Goal: Task Accomplishment & Management: Manage account settings

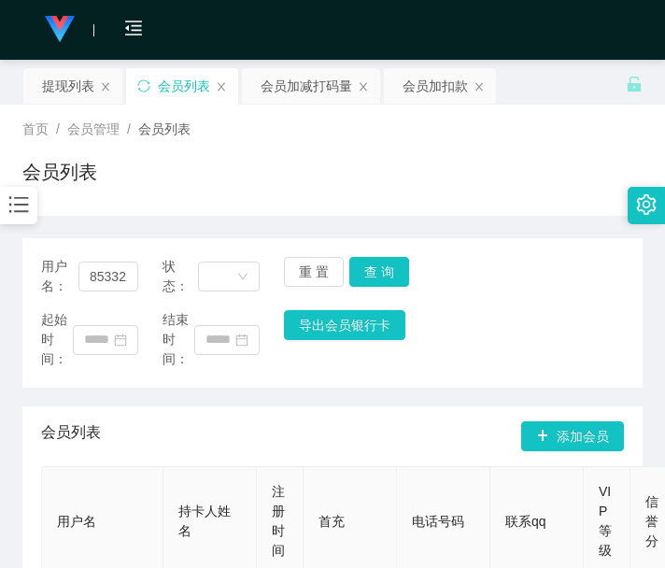
click at [196, 467] on th "持卡人姓名" at bounding box center [210, 521] width 93 height 109
click at [80, 262] on input "85332233" at bounding box center [108, 277] width 60 height 30
click at [132, 273] on input "85332233" at bounding box center [108, 277] width 60 height 30
paste input "700378"
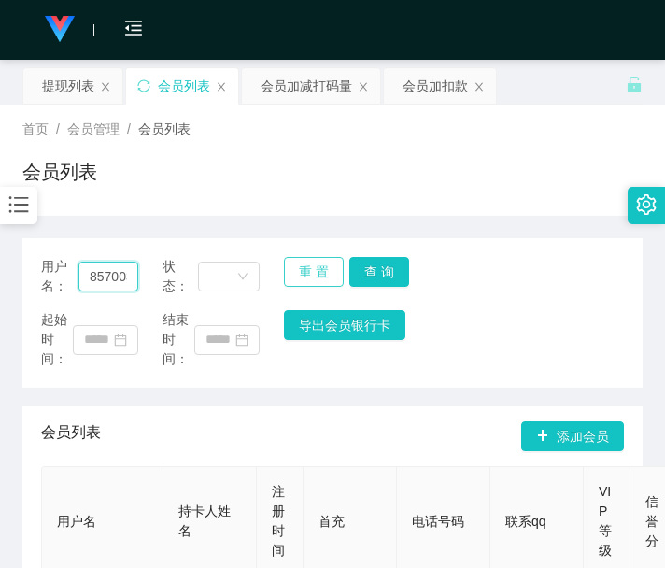
scroll to position [0, 20]
type input "85700378"
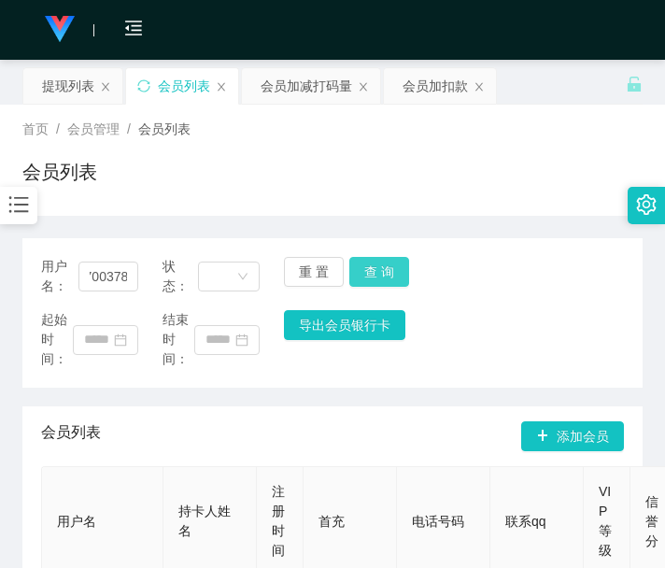
click at [370, 259] on button "查 询" at bounding box center [379, 272] width 60 height 30
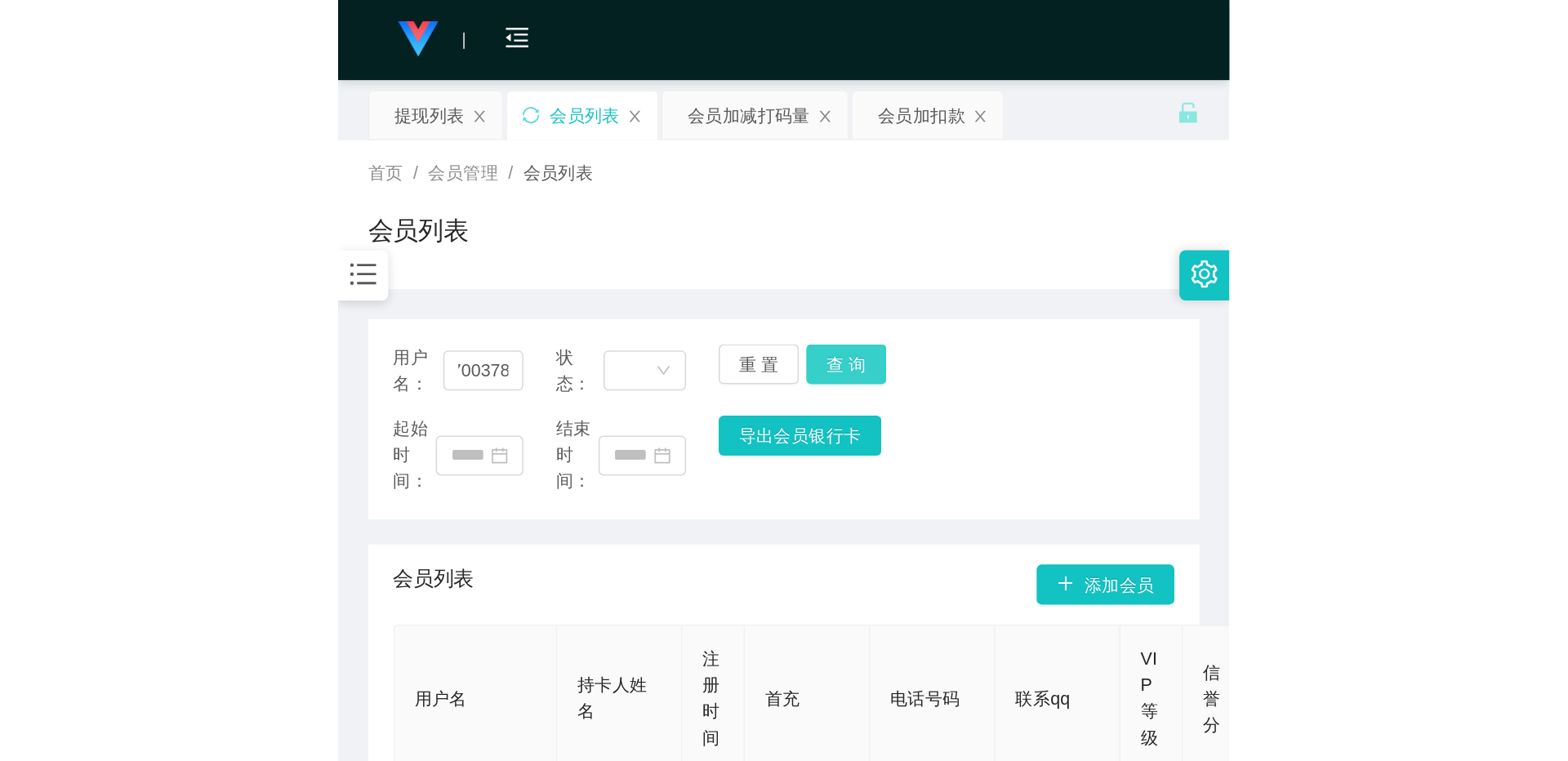
scroll to position [0, 0]
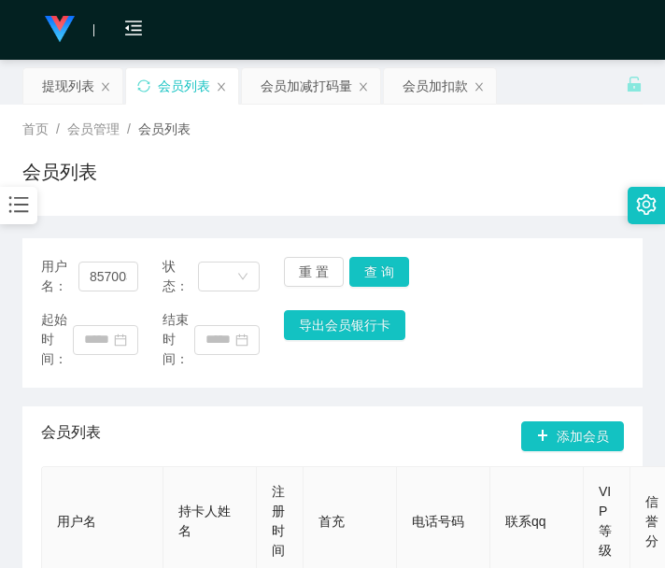
drag, startPoint x: 368, startPoint y: 263, endPoint x: 379, endPoint y: 220, distance: 44.4
click at [368, 263] on div "重 置 查 询" at bounding box center [332, 276] width 97 height 39
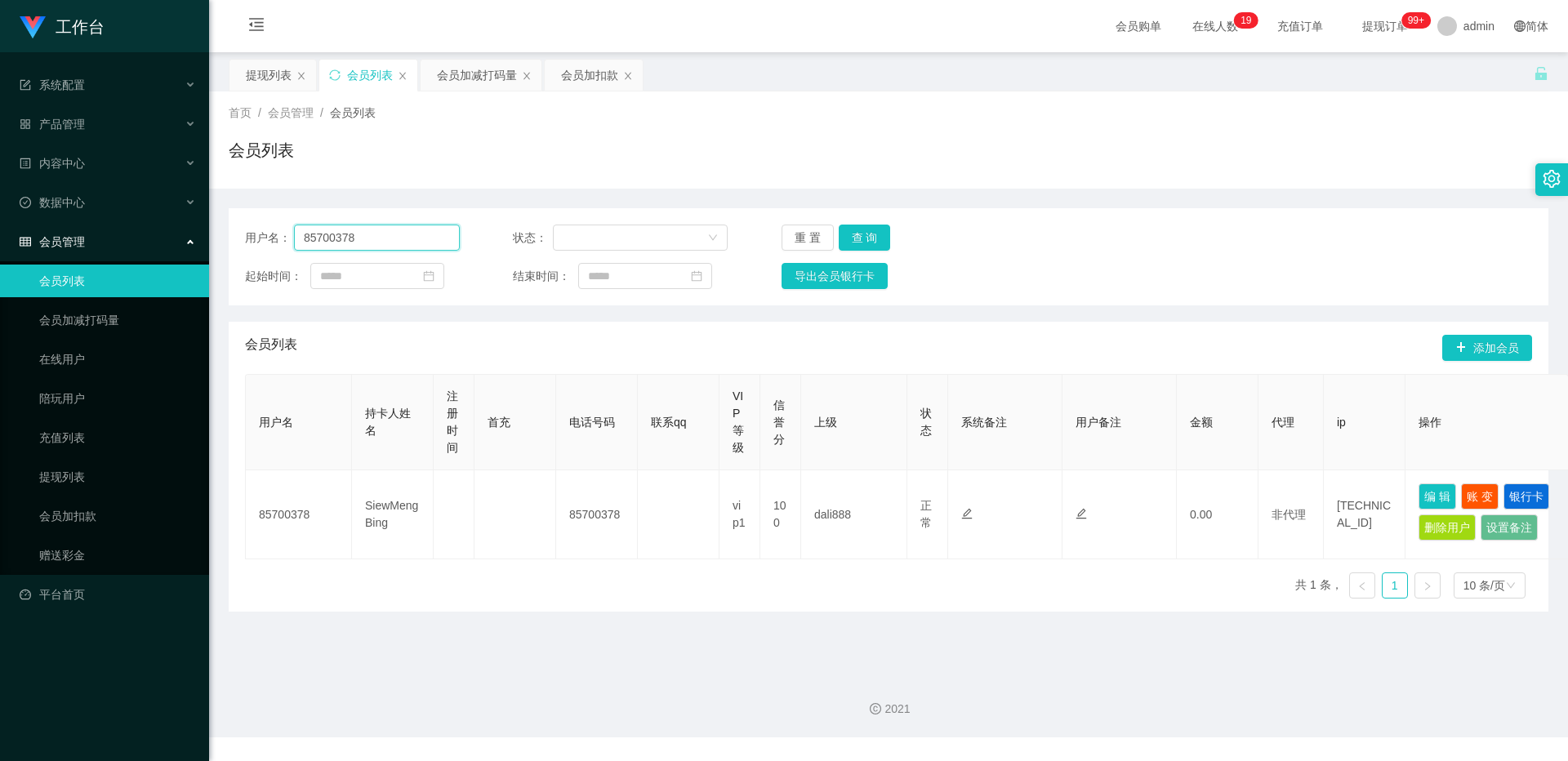
click at [403, 240] on input "85700378" at bounding box center [377, 238] width 166 height 26
click at [580, 239] on button "查 询" at bounding box center [865, 238] width 52 height 26
click at [580, 239] on div "重 置 查 询" at bounding box center [889, 238] width 215 height 26
click at [580, 239] on button "查 询" at bounding box center [874, 238] width 70 height 26
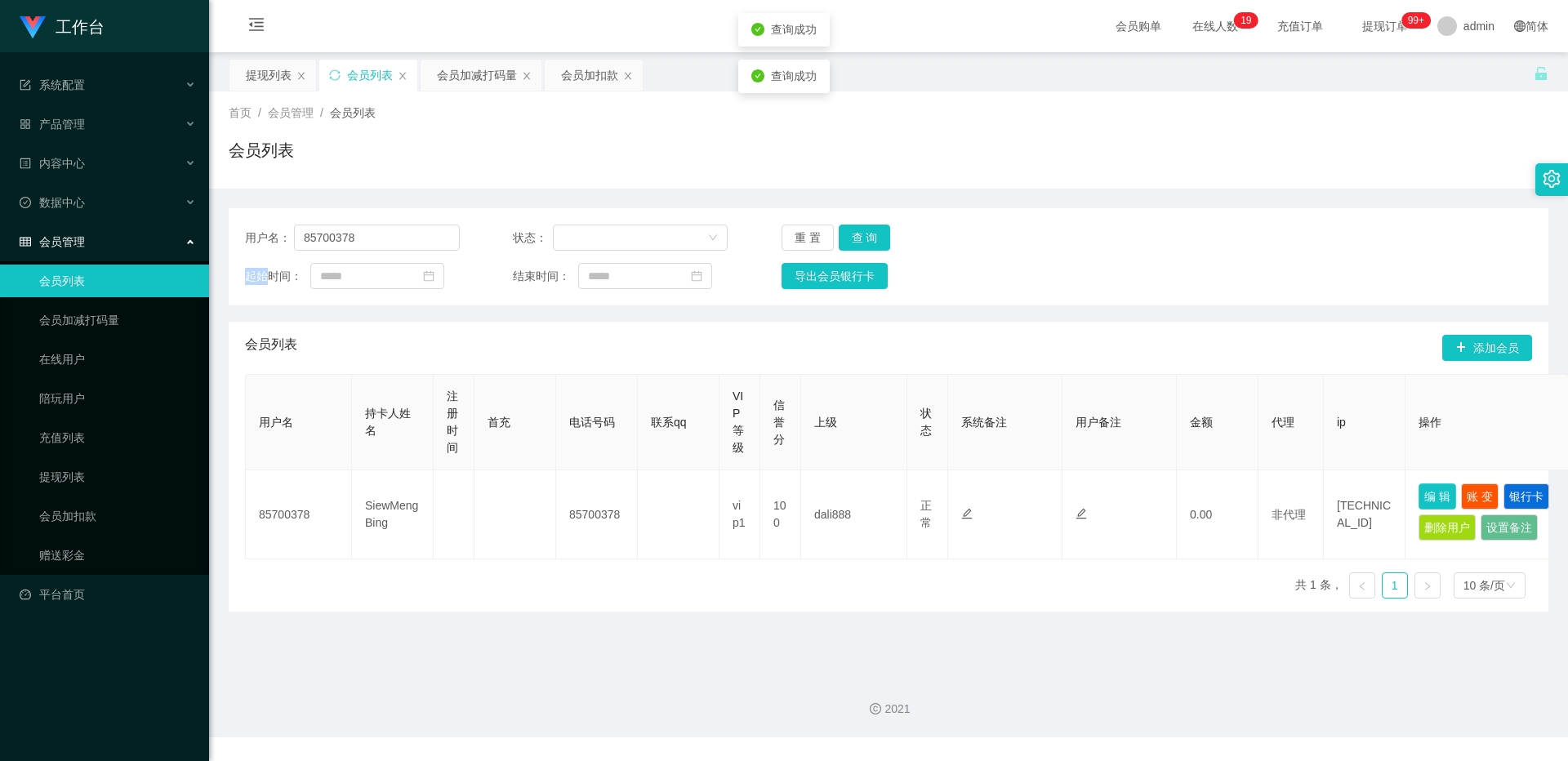
click at [580, 495] on button "编 辑" at bounding box center [1437, 496] width 38 height 26
type input "85700378"
type input "SiewMengBing"
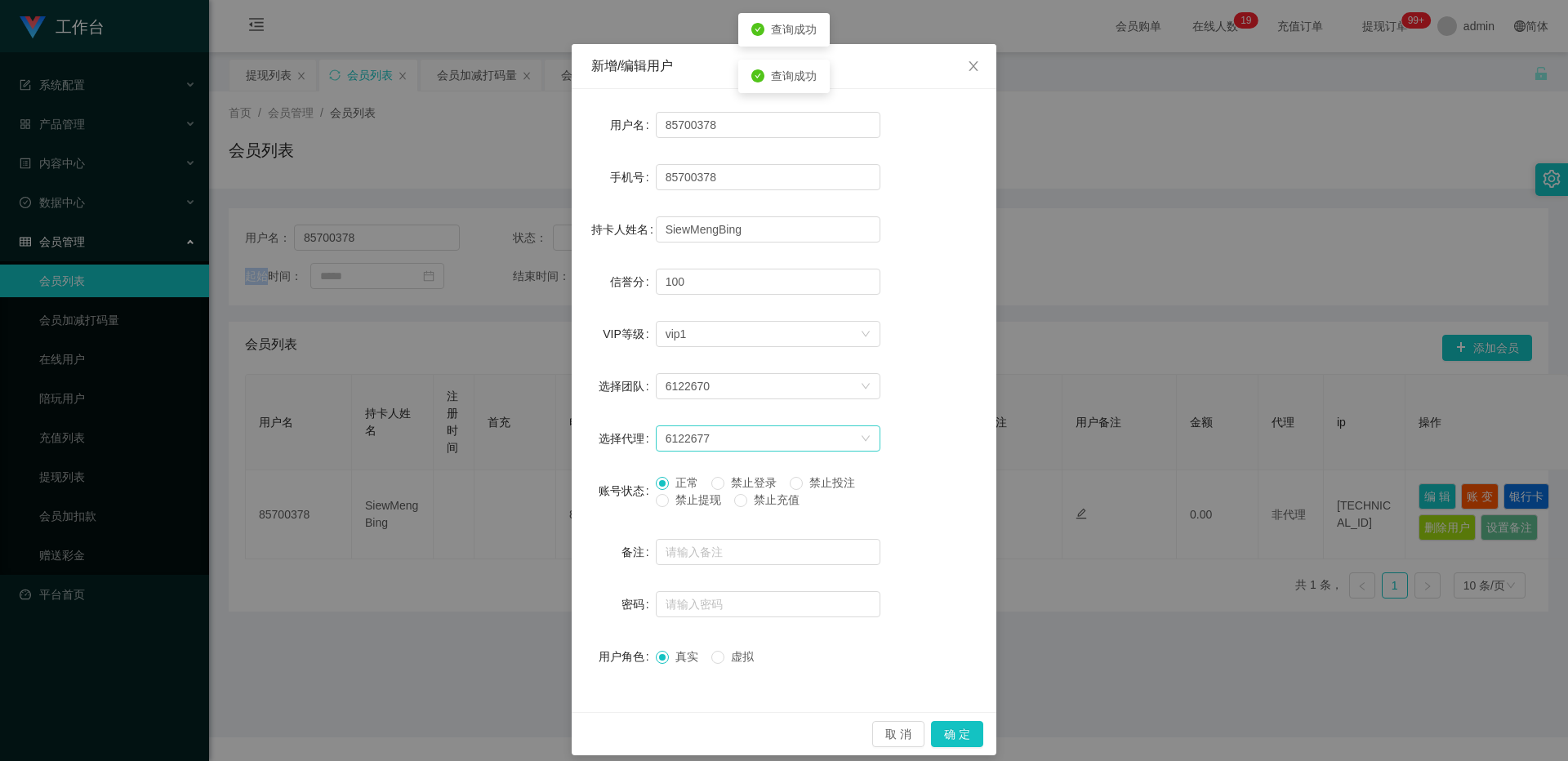
scroll to position [52, 0]
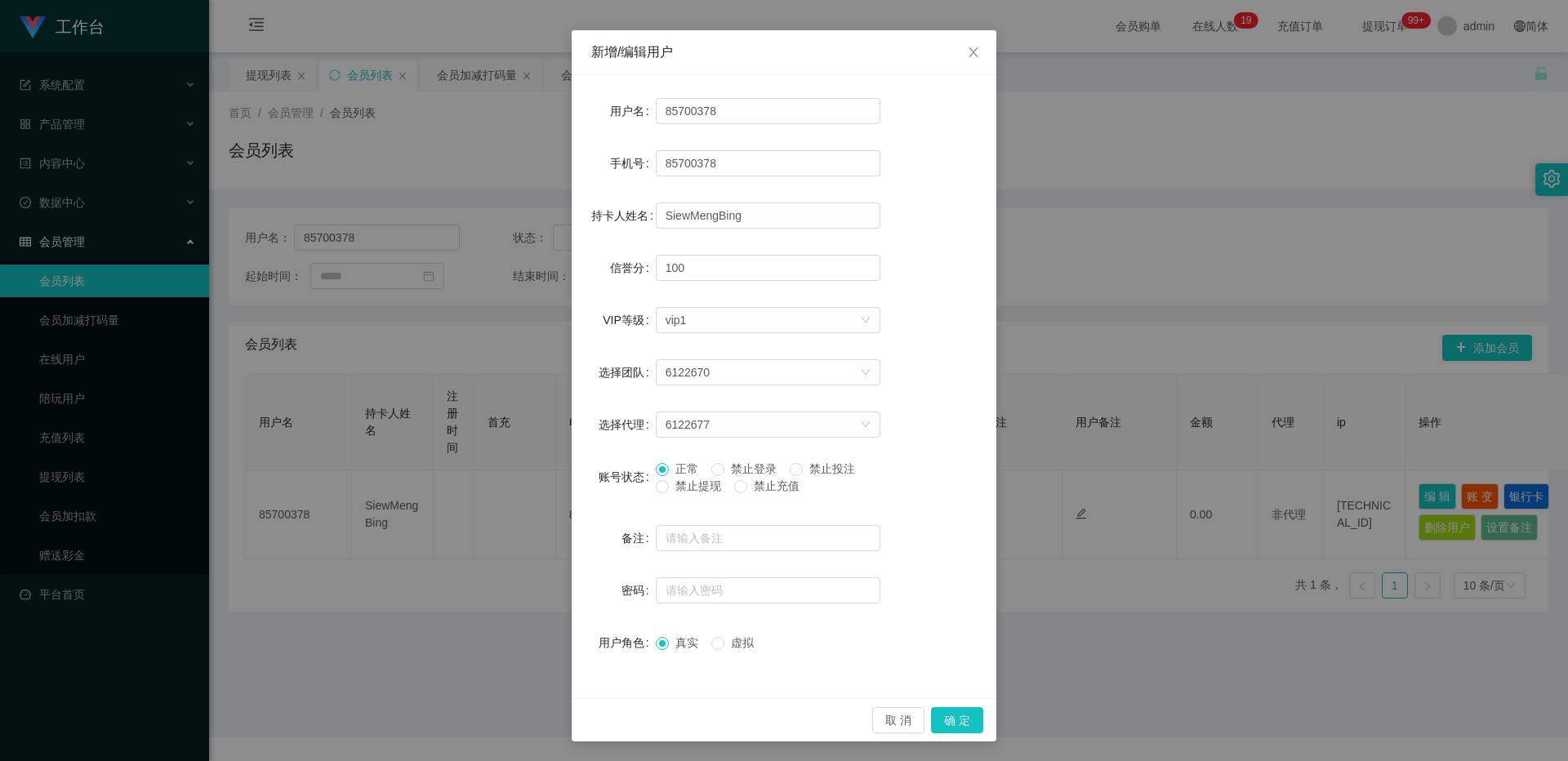
click at [580, 491] on span "禁止提现" at bounding box center [697, 485] width 59 height 13
click at [580, 495] on button "确 定" at bounding box center [957, 720] width 52 height 26
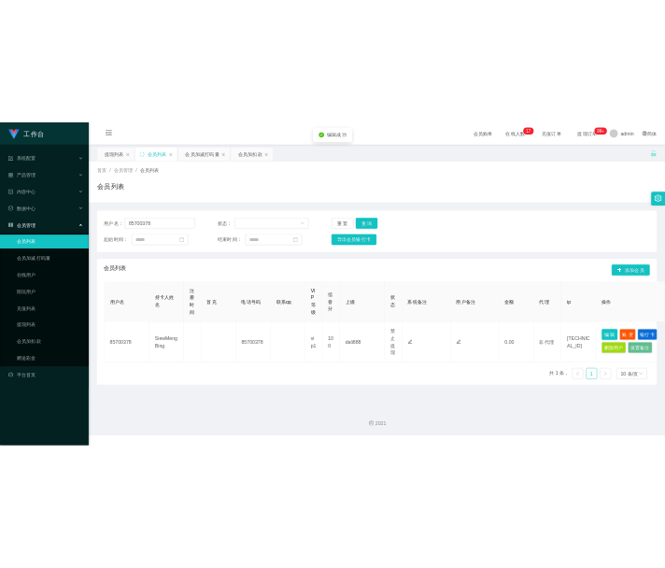
scroll to position [0, 0]
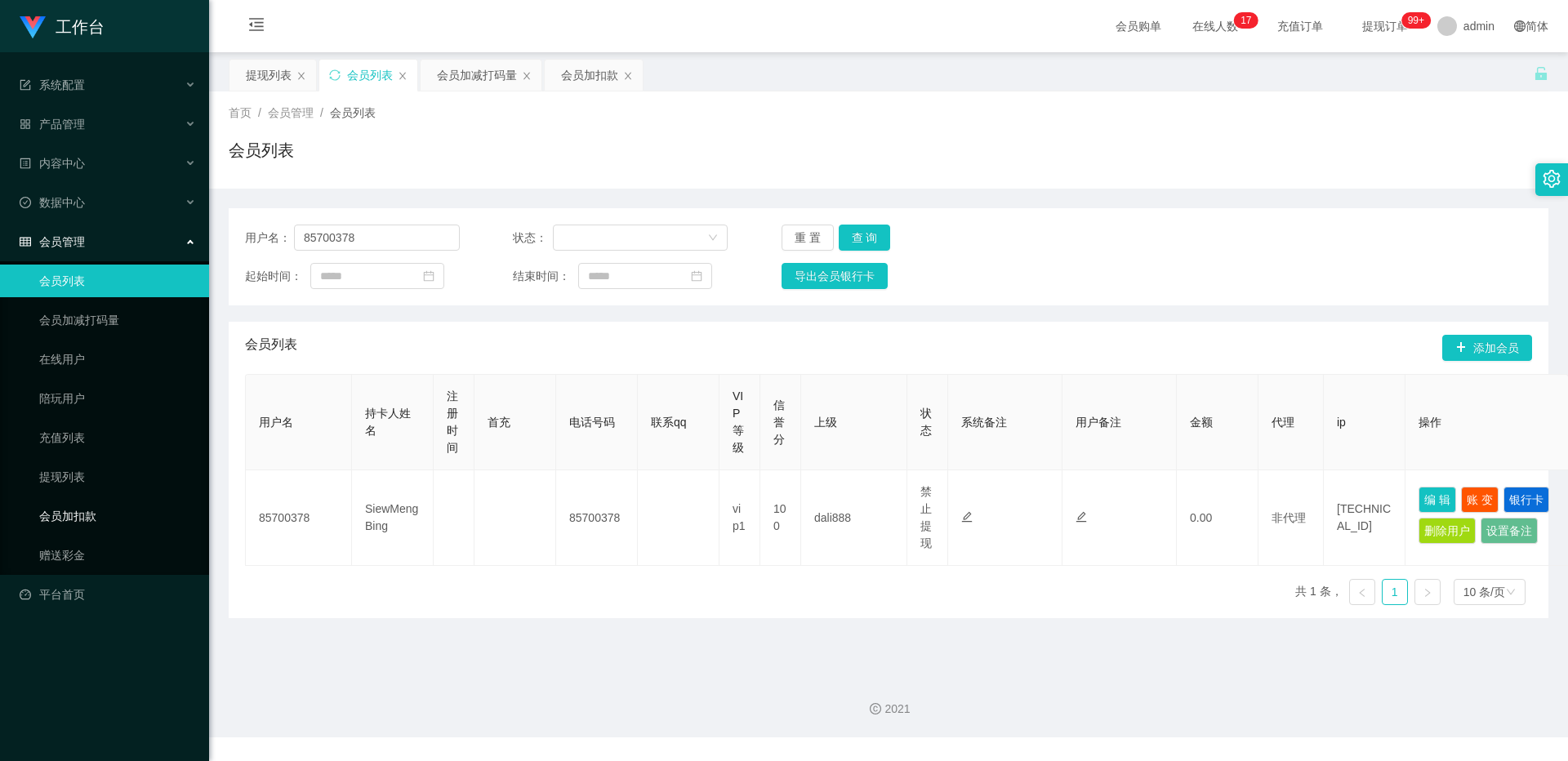
click at [64, 495] on link "会员加扣款" at bounding box center [117, 515] width 156 height 32
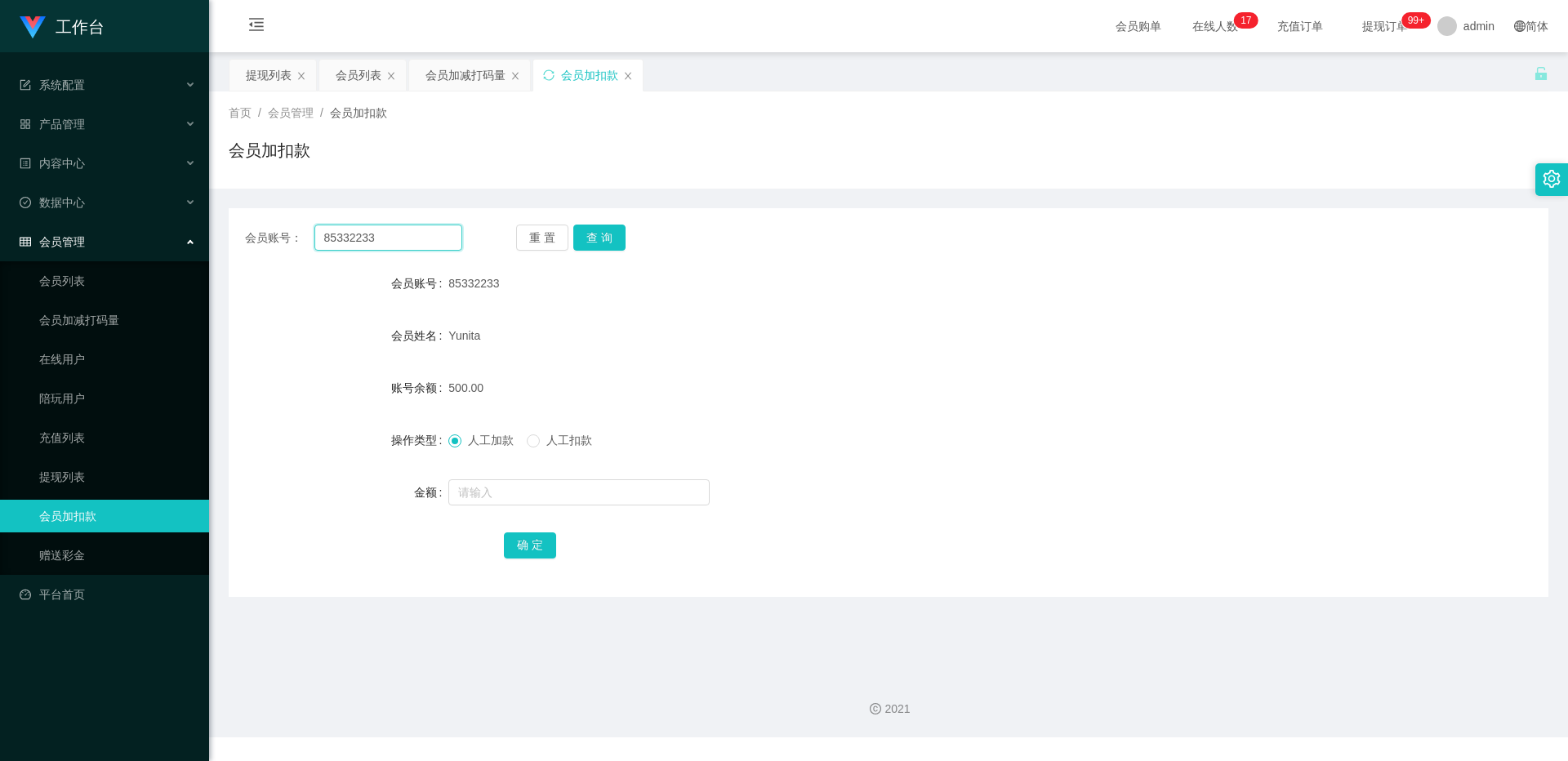
click at [420, 231] on input "85332233" at bounding box center [388, 238] width 148 height 26
paste input "700378"
type input "85700378"
click at [580, 230] on button "查 询" at bounding box center [600, 238] width 52 height 26
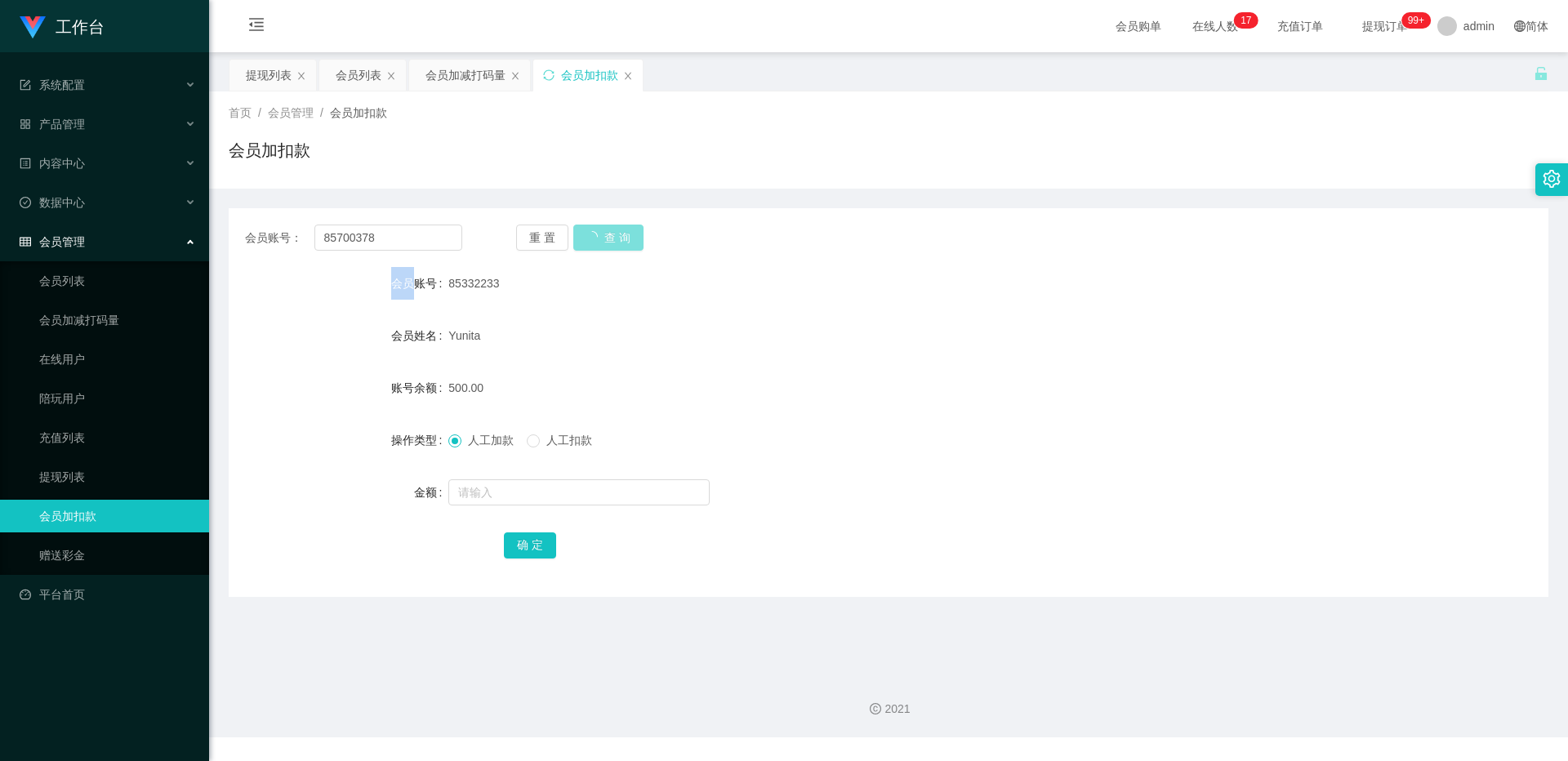
click at [580, 230] on div "重 置 查 询" at bounding box center [624, 238] width 218 height 26
click at [580, 230] on button "查 询" at bounding box center [600, 238] width 52 height 26
click at [94, 481] on link "提现列表" at bounding box center [117, 476] width 156 height 32
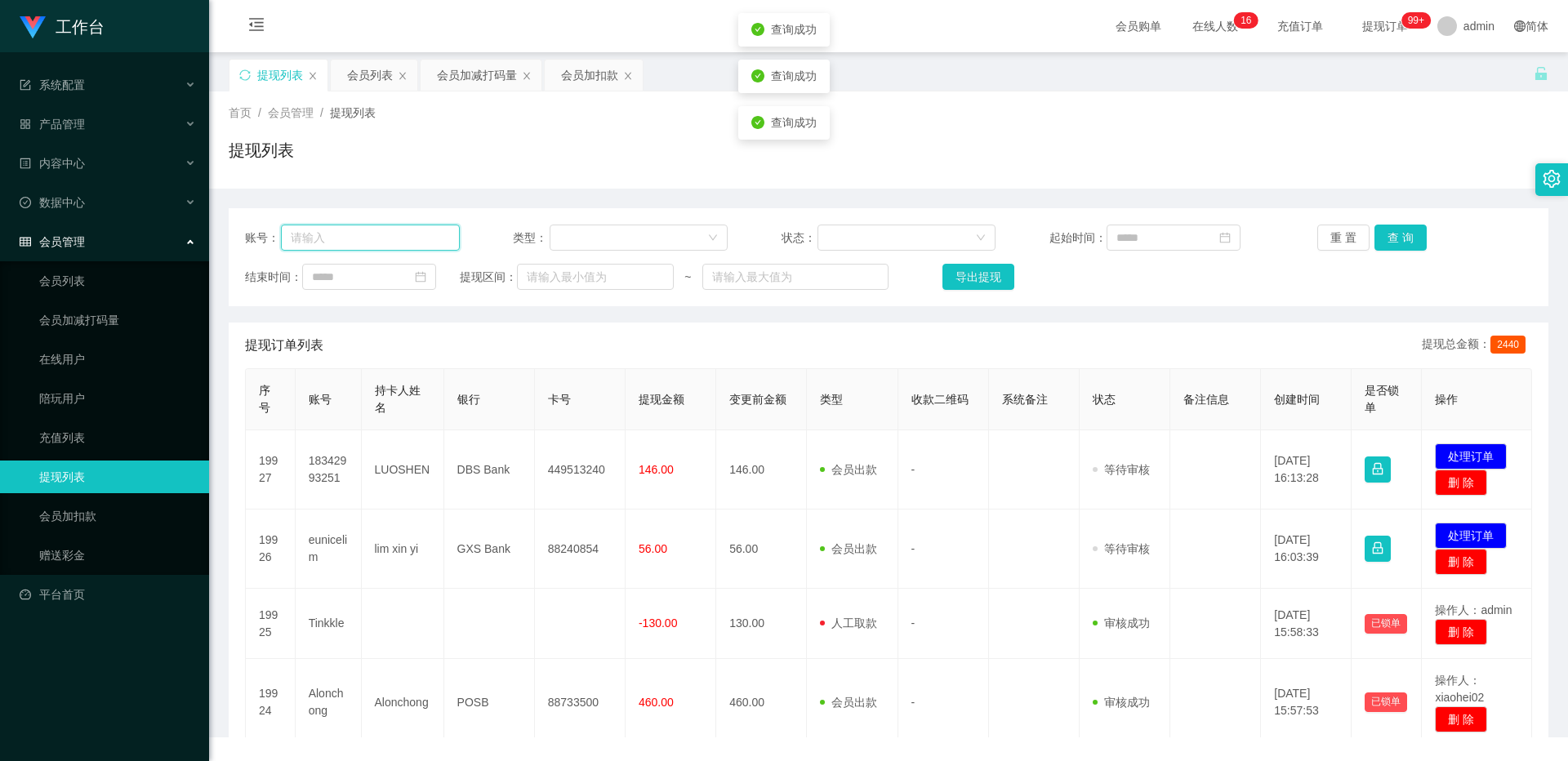
click at [435, 242] on input "text" at bounding box center [370, 238] width 179 height 26
paste input "85700378"
type input "85700378"
click at [580, 241] on button "查 询" at bounding box center [1400, 238] width 52 height 26
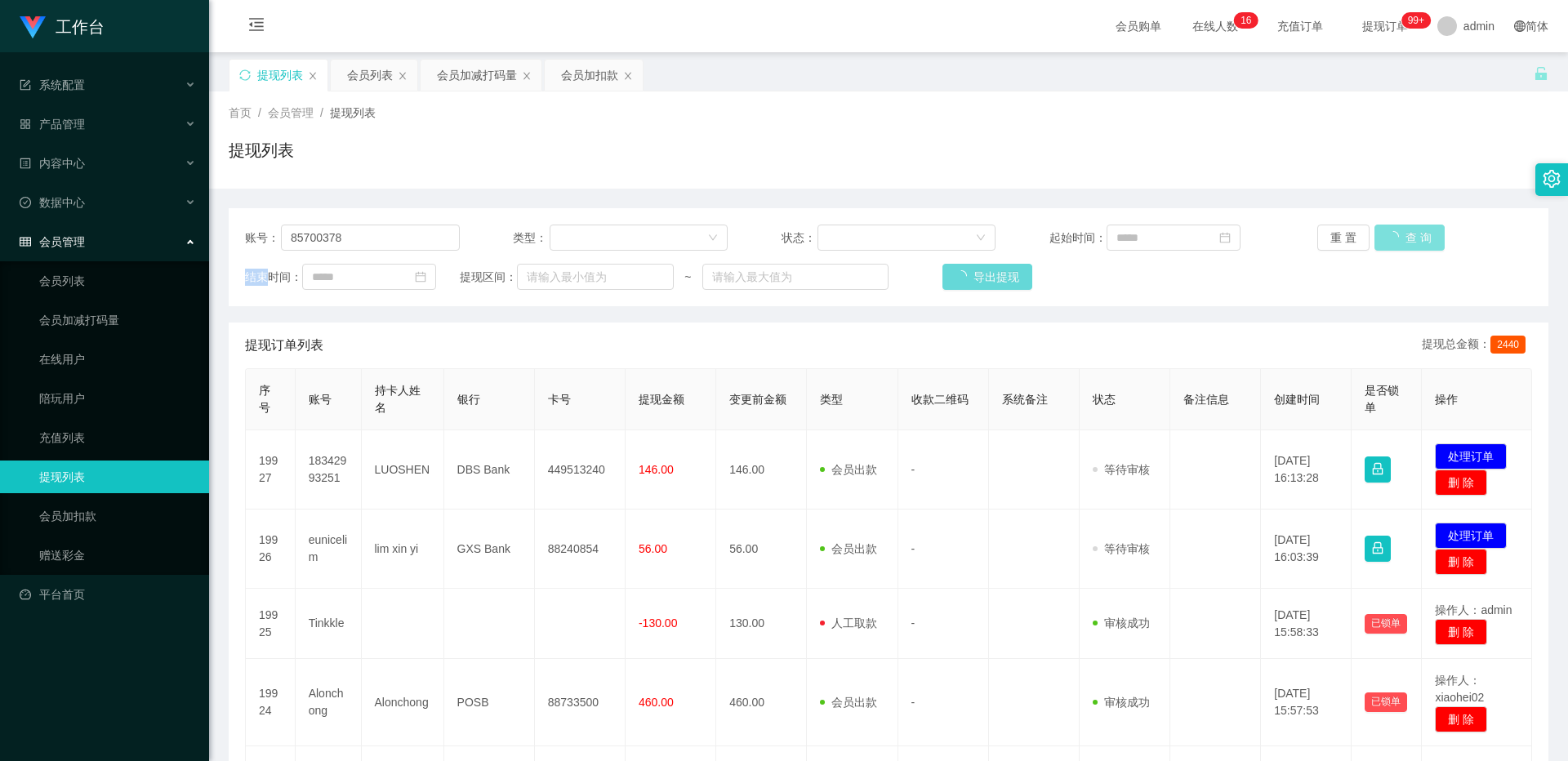
click at [580, 241] on div "重 置 查 询" at bounding box center [1425, 238] width 215 height 26
